Goal: Book appointment/travel/reservation

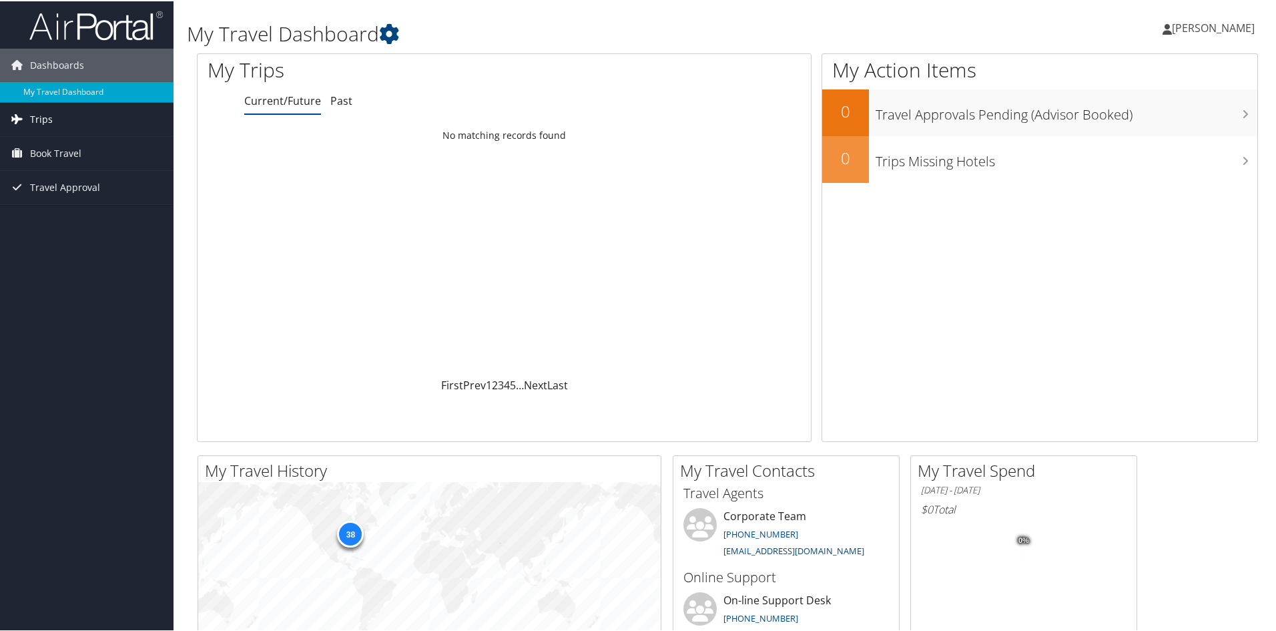
click at [37, 121] on span "Trips" at bounding box center [41, 117] width 23 height 33
click at [73, 140] on link "Current/Future Trips" at bounding box center [86, 145] width 173 height 20
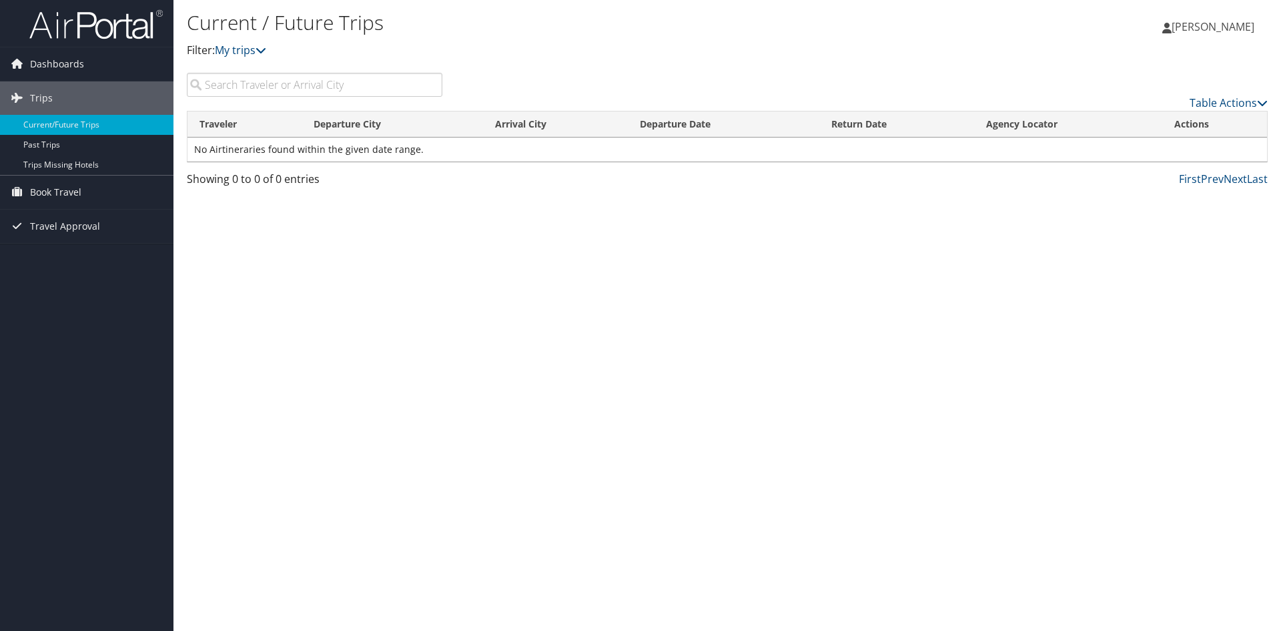
click at [252, 88] on input "search" at bounding box center [315, 85] width 256 height 24
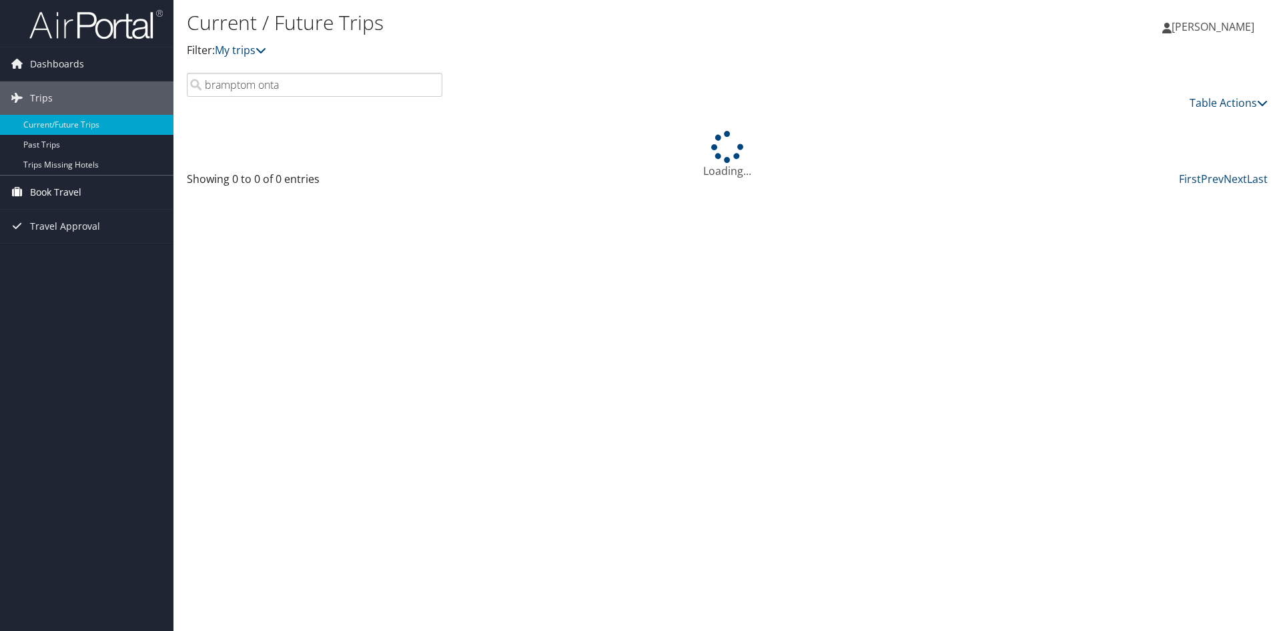
type input "bramptom onta"
click at [65, 192] on span "Book Travel" at bounding box center [55, 191] width 51 height 33
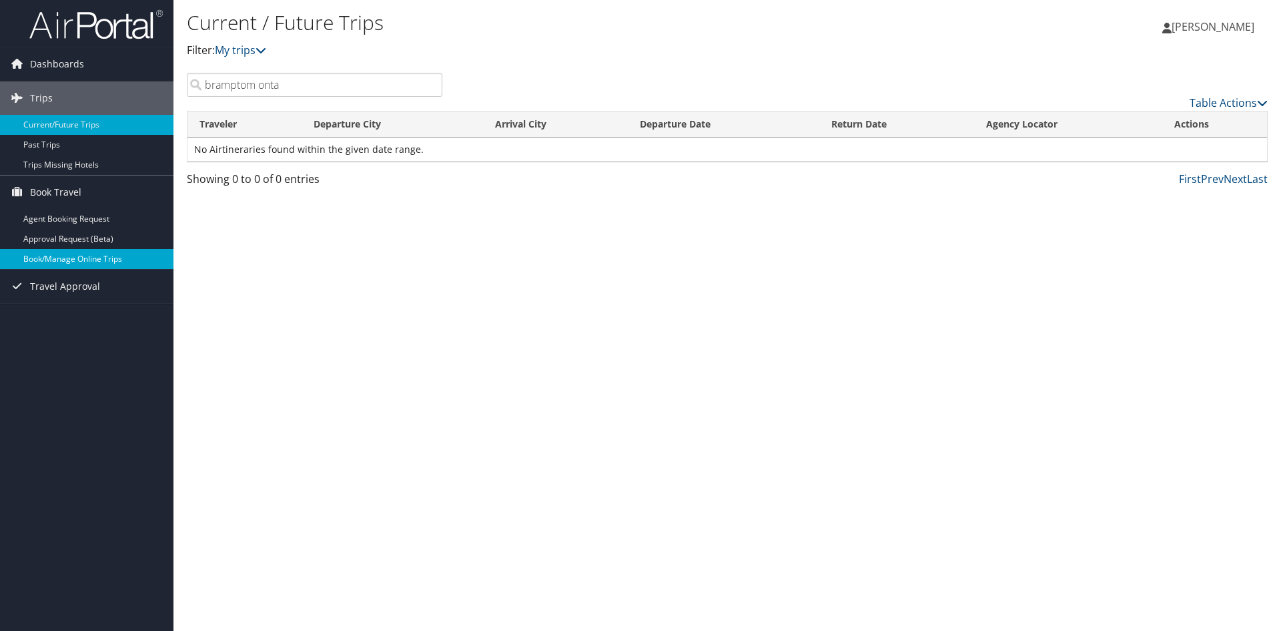
click at [62, 259] on link "Book/Manage Online Trips" at bounding box center [86, 259] width 173 height 20
